Goal: Information Seeking & Learning: Learn about a topic

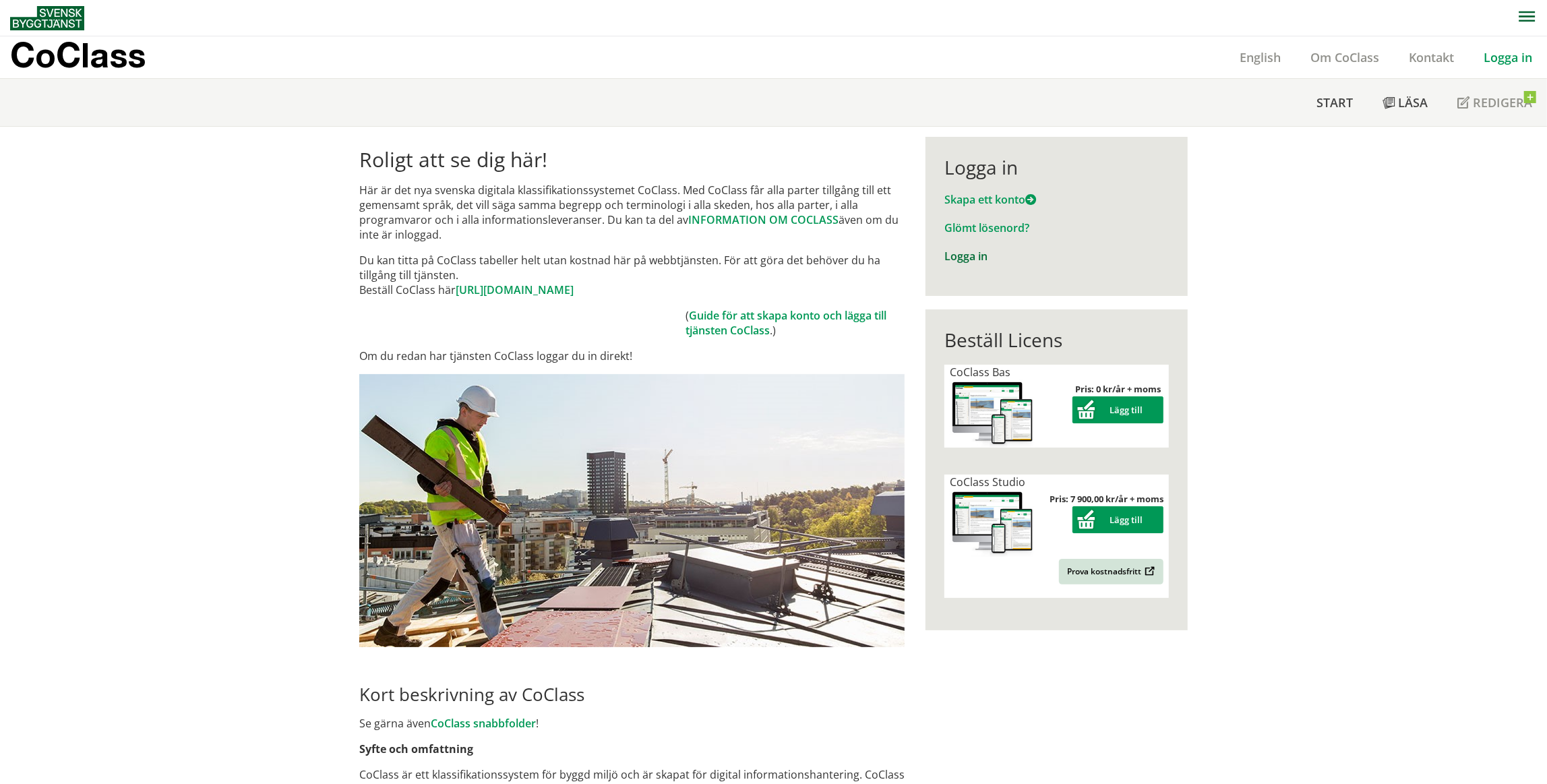
click at [976, 260] on link "Logga in" at bounding box center [966, 255] width 43 height 15
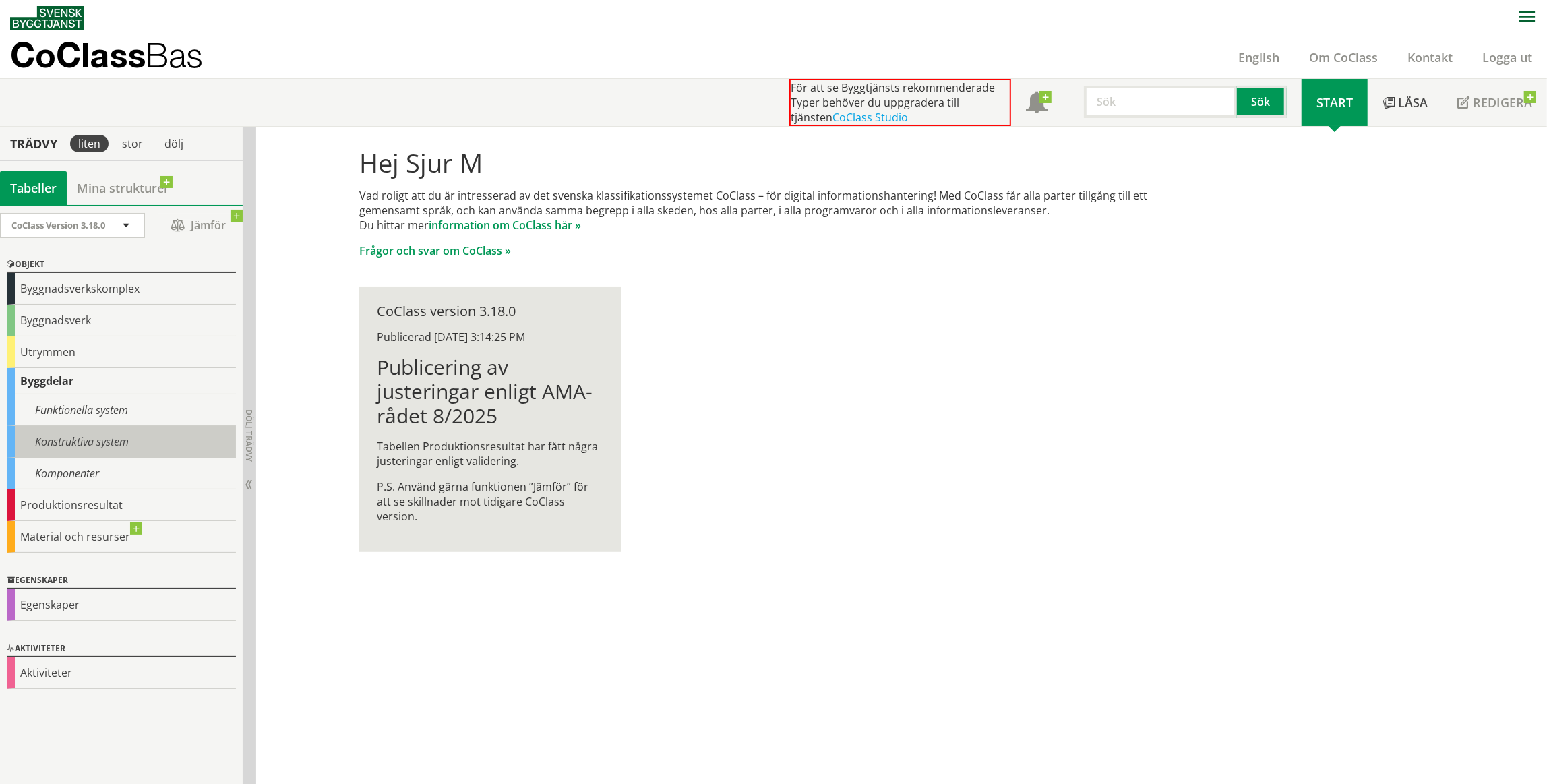
click at [105, 440] on div "Konstruktiva system" at bounding box center [121, 442] width 229 height 32
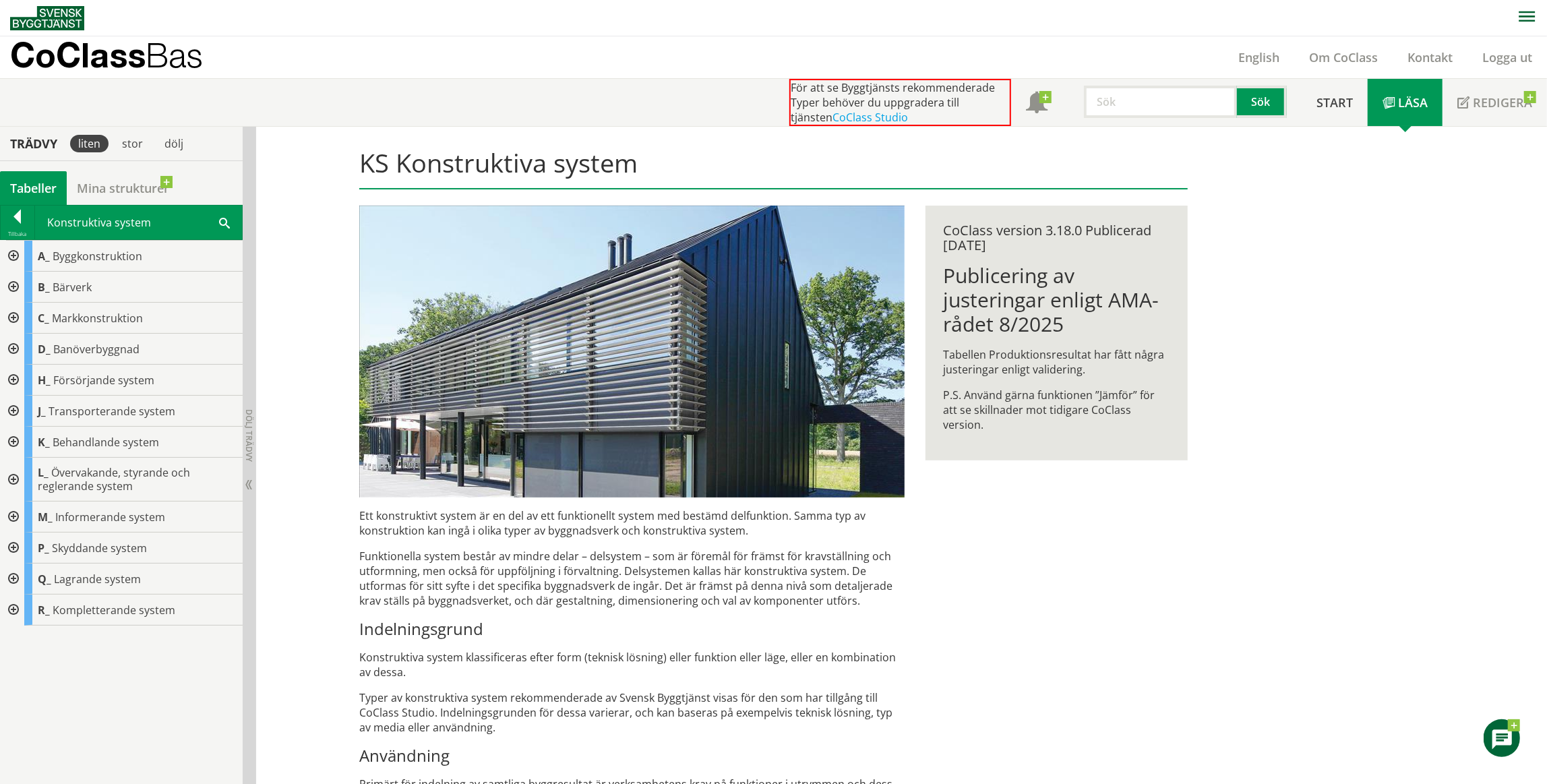
click at [13, 611] on div at bounding box center [12, 609] width 25 height 31
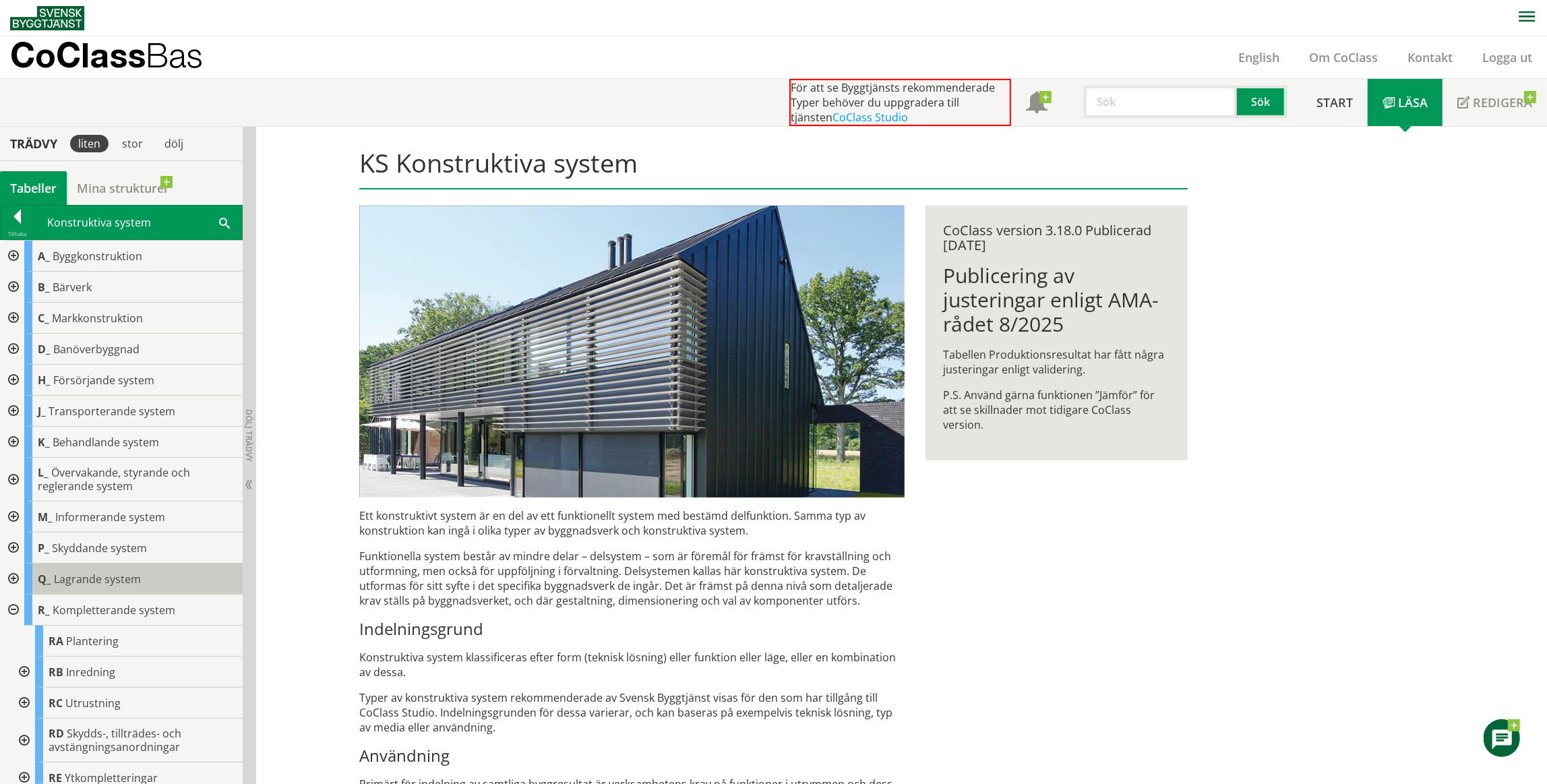
scroll to position [8, 0]
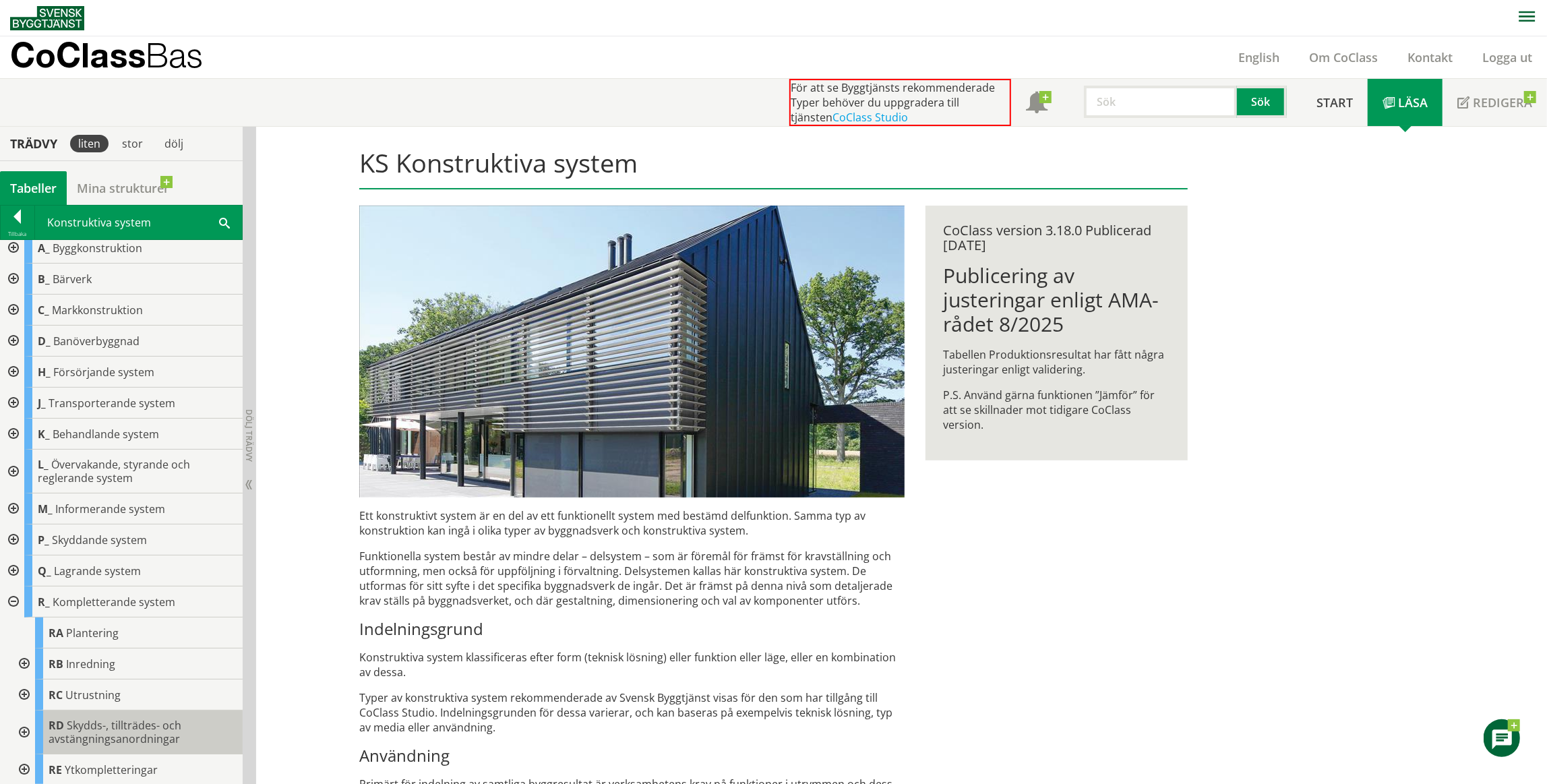
click at [131, 729] on span "Skydds-, tillträdes- och avstängningsanordningar" at bounding box center [114, 732] width 133 height 29
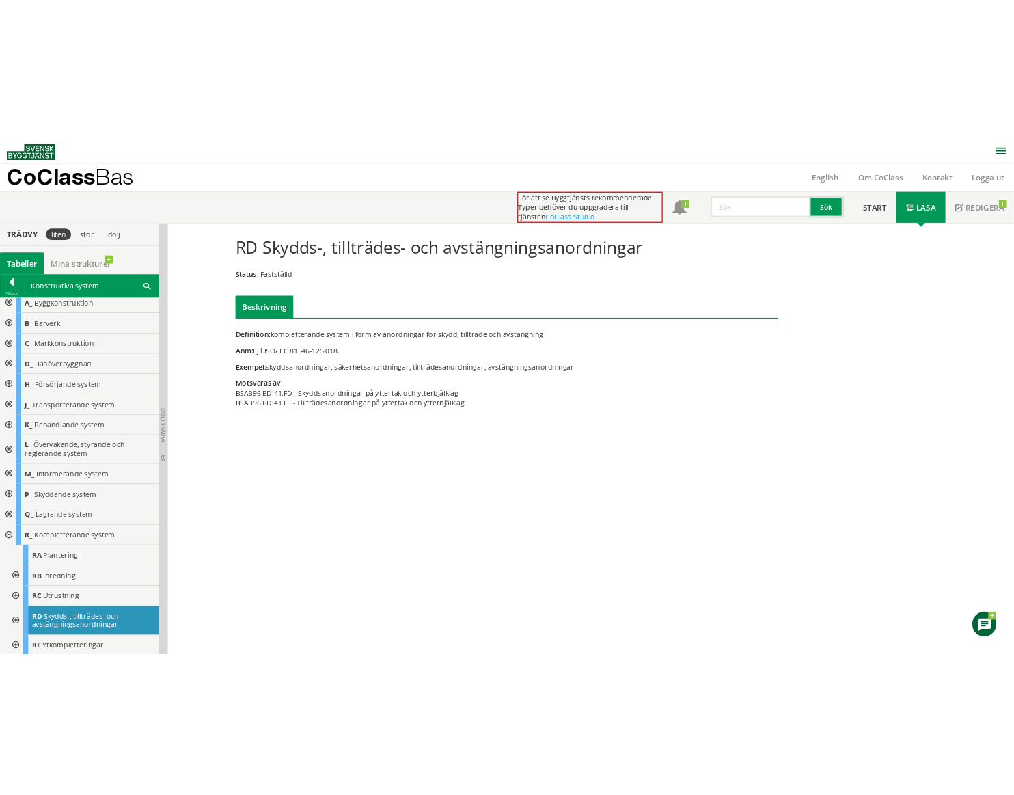
scroll to position [8, 0]
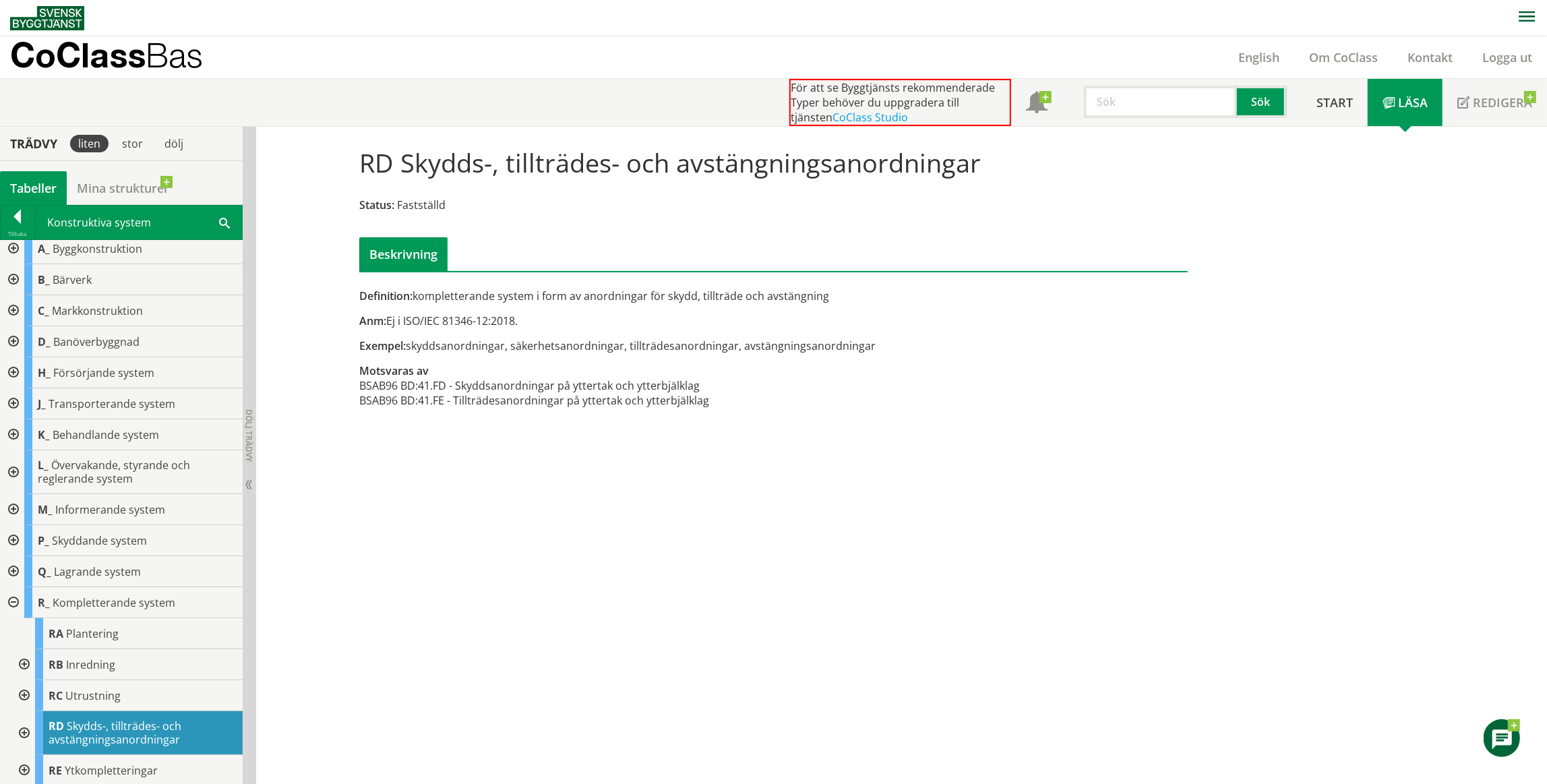
click at [631, 293] on div "Definition: kompletterande system i form av anordningar för skydd, tillträde oc…" at bounding box center [631, 295] width 546 height 15
click at [552, 532] on div "RD Skydds-, tillträdes- och avstängningsanordningar Status: Fastställd Beskrivn…" at bounding box center [902, 455] width 1291 height 658
click at [402, 344] on span "Exempel:" at bounding box center [382, 345] width 46 height 15
click at [400, 153] on h1 "RD Skydds-, tillträdes- och avstängningsanordningar" at bounding box center [670, 163] width 622 height 30
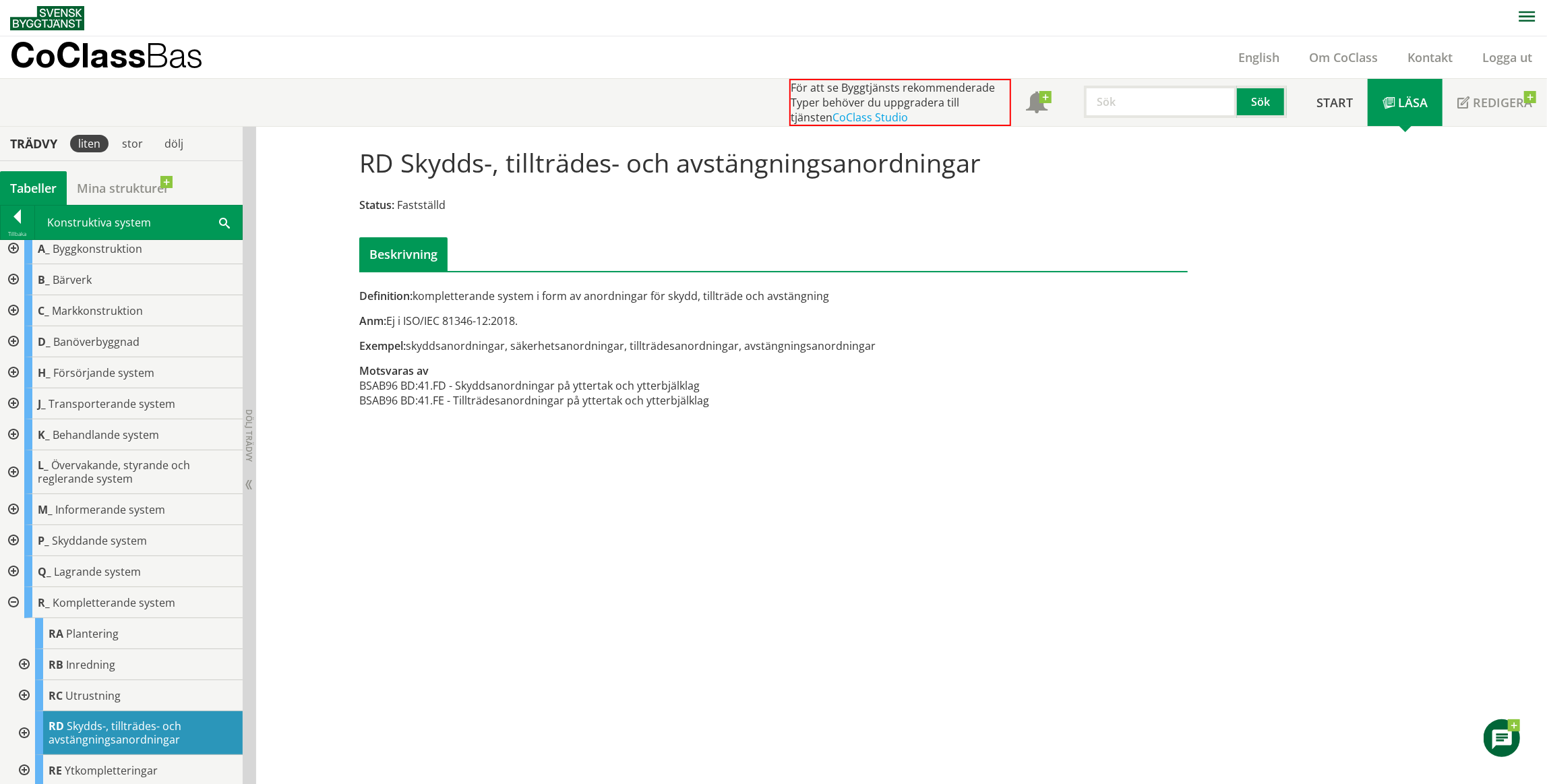
click at [400, 153] on h1 "RD Skydds-, tillträdes- och avstängningsanordningar" at bounding box center [670, 163] width 622 height 30
drag, startPoint x: 400, startPoint y: 153, endPoint x: 843, endPoint y: 161, distance: 443.1
click at [843, 161] on h1 "RD Skydds-, tillträdes- och avstängningsanordningar" at bounding box center [670, 163] width 622 height 30
click at [558, 168] on h1 "RD Skydds-, tillträdes- och avstängningsanordningar" at bounding box center [670, 163] width 622 height 30
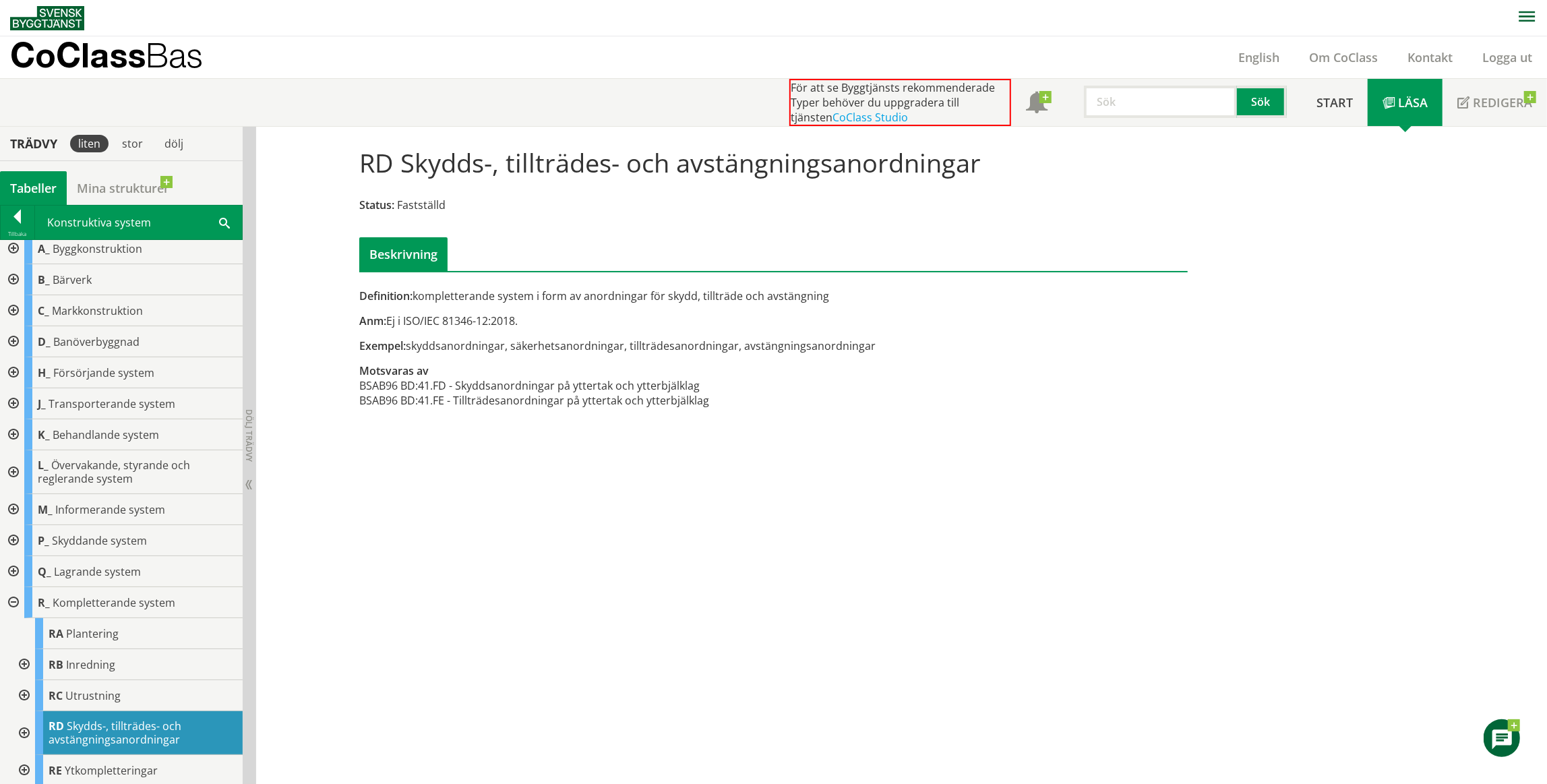
click at [538, 331] on div "Definition: kompletterande system i form av anordningar för skydd, tillträde oc…" at bounding box center [632, 355] width 566 height 134
click at [538, 352] on div "Definition: kompletterande system i form av anordningar för skydd, tillträde oc…" at bounding box center [632, 355] width 566 height 134
click at [536, 352] on div "Exempel: skyddsanordningar, säkerhetsanordningar, tillträdesanordningar, avstän…" at bounding box center [631, 345] width 546 height 15
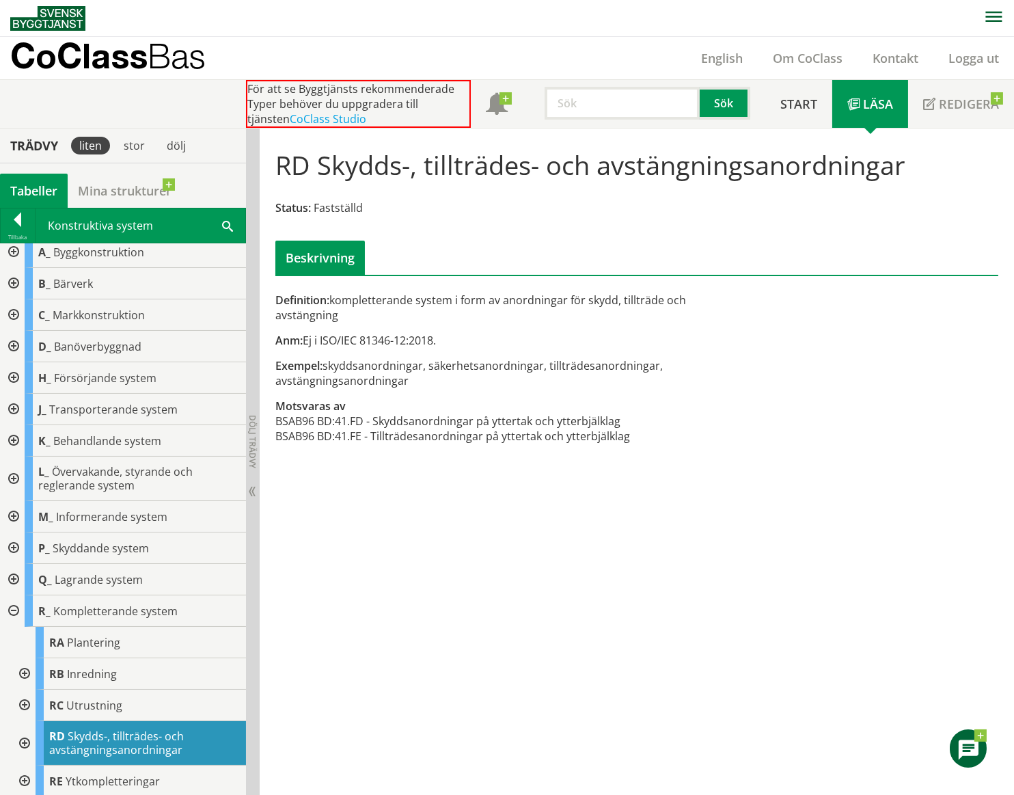
drag, startPoint x: 749, startPoint y: 363, endPoint x: 718, endPoint y: 353, distance: 32.4
click at [749, 362] on div "Exempel: skyddsanordningar, säkerhetsanordningar, tillträdesanordningar, avstän…" at bounding box center [513, 373] width 476 height 30
